Goal: Find specific page/section: Find specific page/section

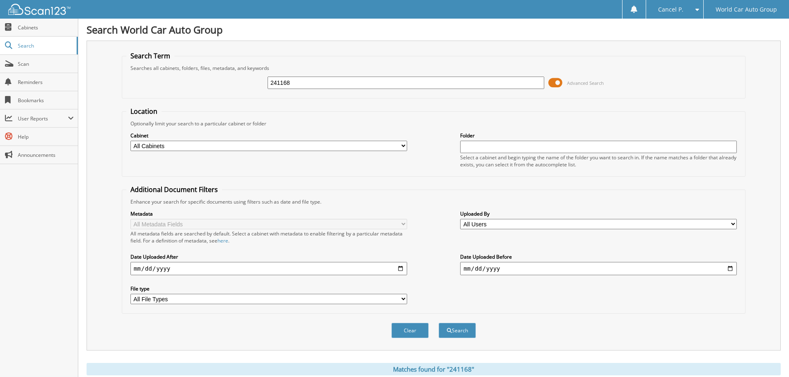
drag, startPoint x: 335, startPoint y: 86, endPoint x: 196, endPoint y: 95, distance: 139.0
click at [204, 95] on fieldset "Search Term Searches all cabinets, folders, files, metadata, and keywords 24116…" at bounding box center [433, 74] width 623 height 47
type input "311096"
click at [438, 323] on button "Search" at bounding box center [456, 330] width 37 height 15
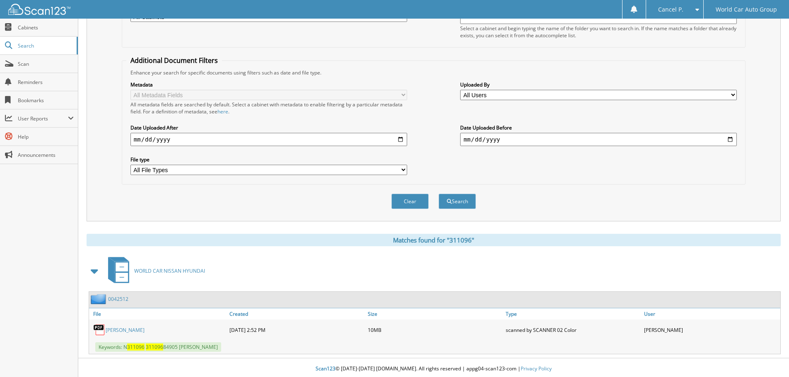
scroll to position [132, 0]
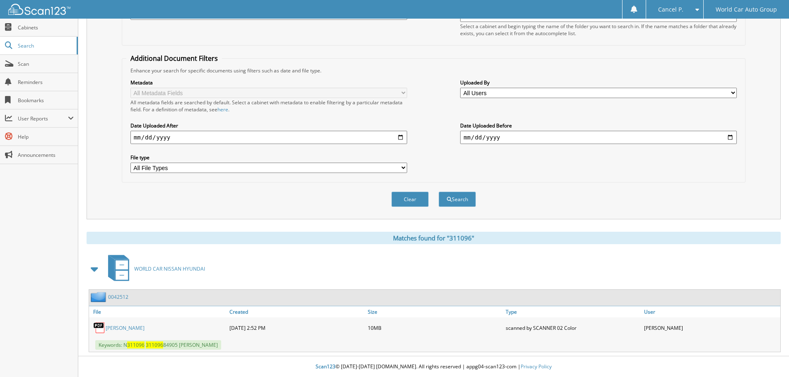
click at [132, 327] on link "[PERSON_NAME]" at bounding box center [125, 328] width 39 height 7
drag, startPoint x: 156, startPoint y: 329, endPoint x: 158, endPoint y: 324, distance: 5.2
click at [144, 329] on link "[PERSON_NAME]" at bounding box center [125, 328] width 39 height 7
click at [144, 325] on link "[PERSON_NAME]" at bounding box center [125, 328] width 39 height 7
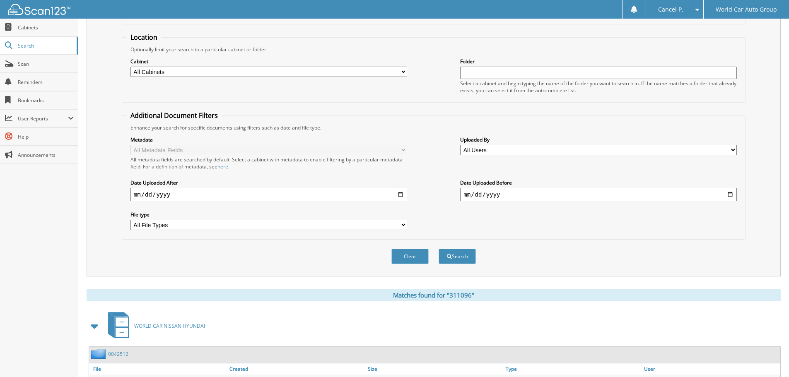
scroll to position [0, 0]
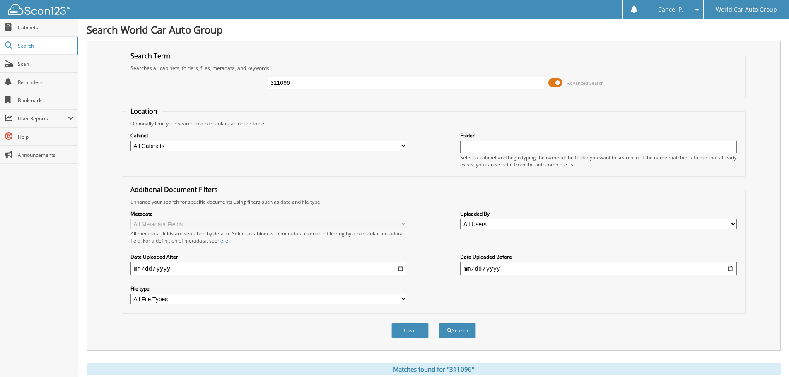
drag, startPoint x: 318, startPoint y: 84, endPoint x: 209, endPoint y: 90, distance: 108.6
click at [209, 90] on div "311096 Advanced Search" at bounding box center [433, 83] width 614 height 22
type input "418063"
click at [438, 323] on button "Search" at bounding box center [456, 330] width 37 height 15
drag, startPoint x: 305, startPoint y: 87, endPoint x: 183, endPoint y: 86, distance: 121.7
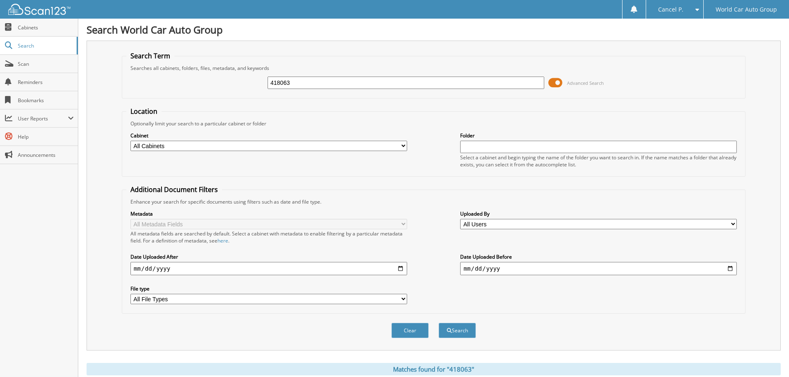
click at [191, 86] on div "418063 Advanced Search" at bounding box center [433, 83] width 614 height 22
type input "306608"
click at [438, 323] on button "Search" at bounding box center [456, 330] width 37 height 15
